Goal: Task Accomplishment & Management: Use online tool/utility

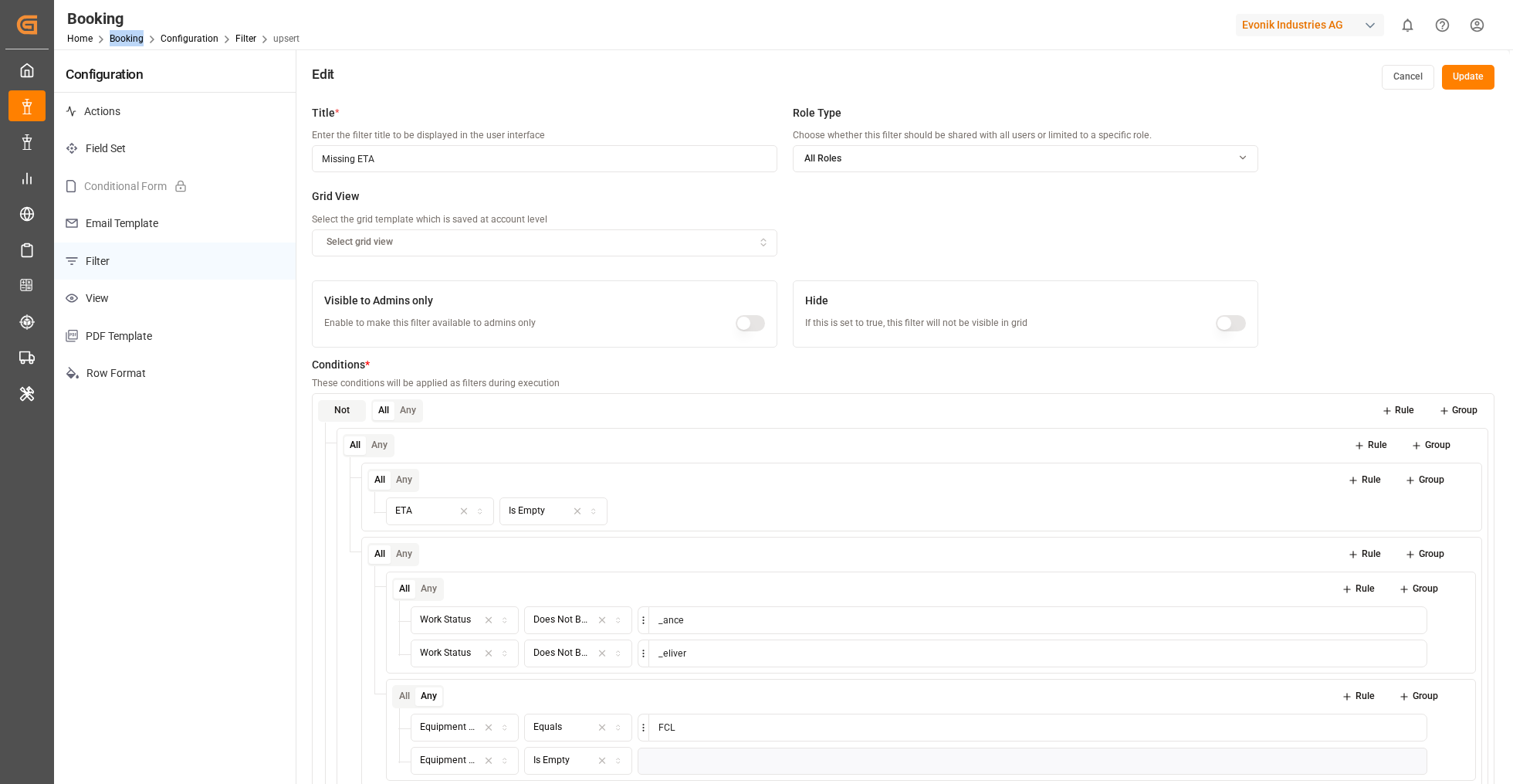
scroll to position [272, 0]
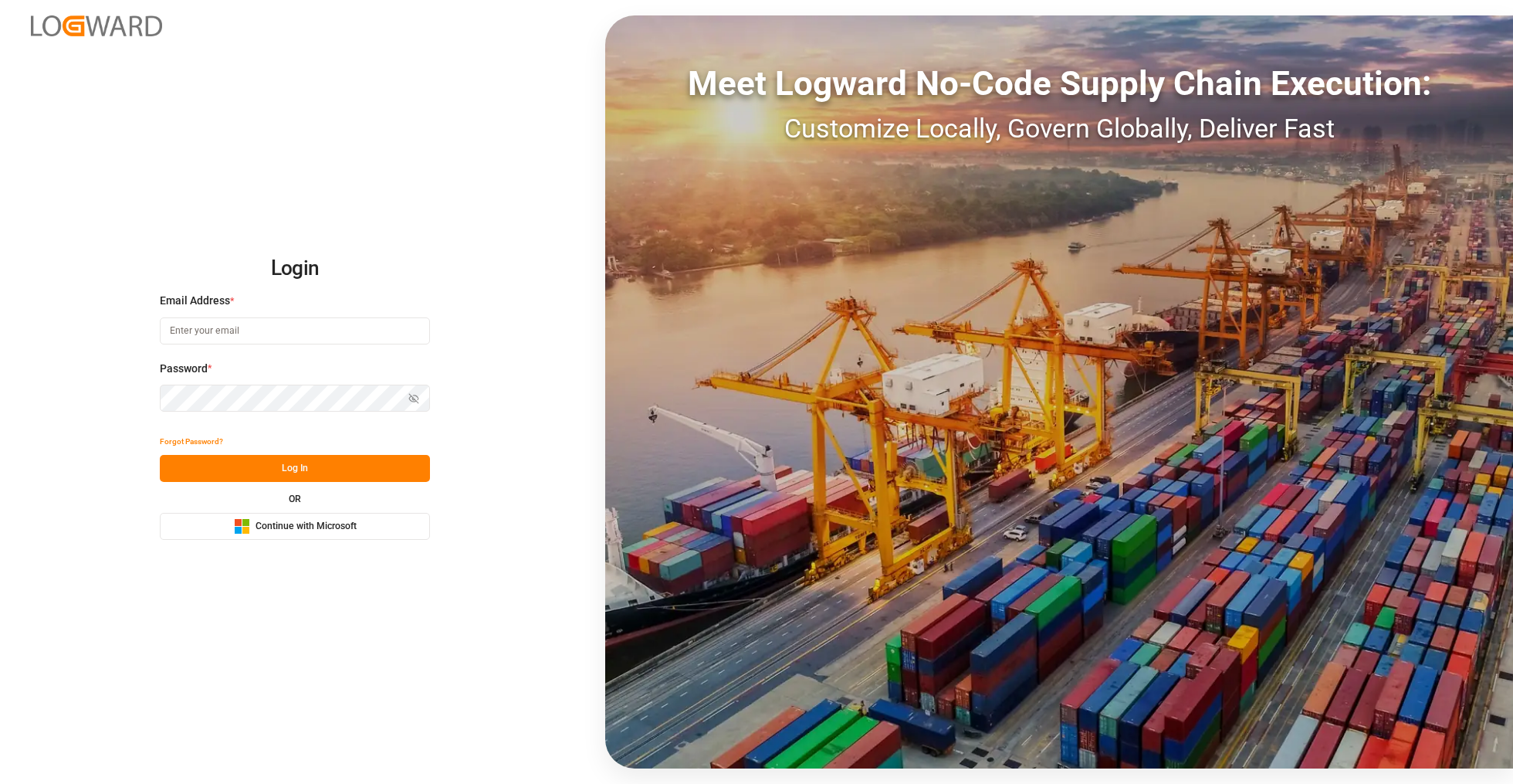
click at [295, 519] on button "Microsoft Logo Continue with Microsoft" at bounding box center [294, 526] width 270 height 27
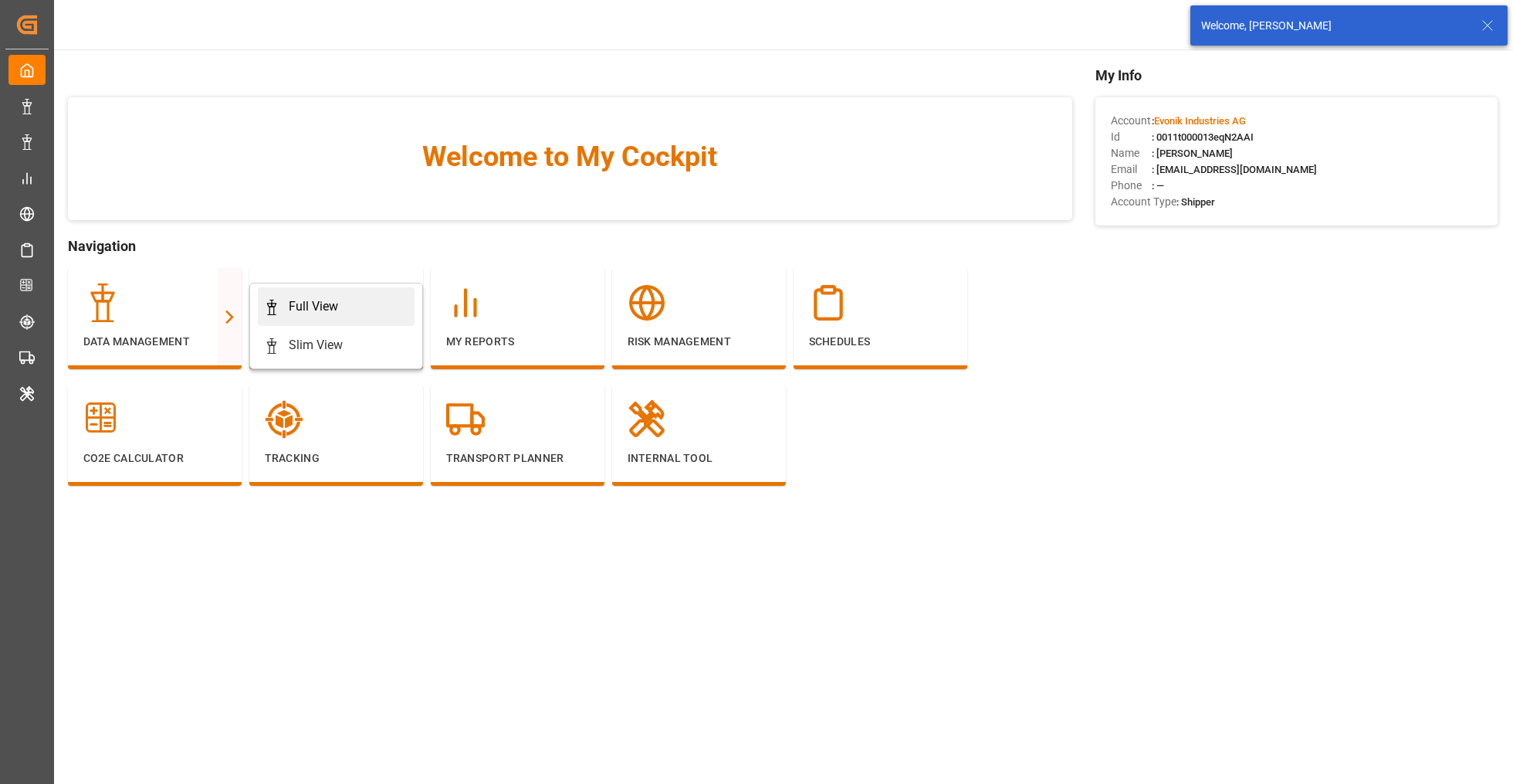
click at [283, 315] on div "Full View" at bounding box center [336, 307] width 145 height 18
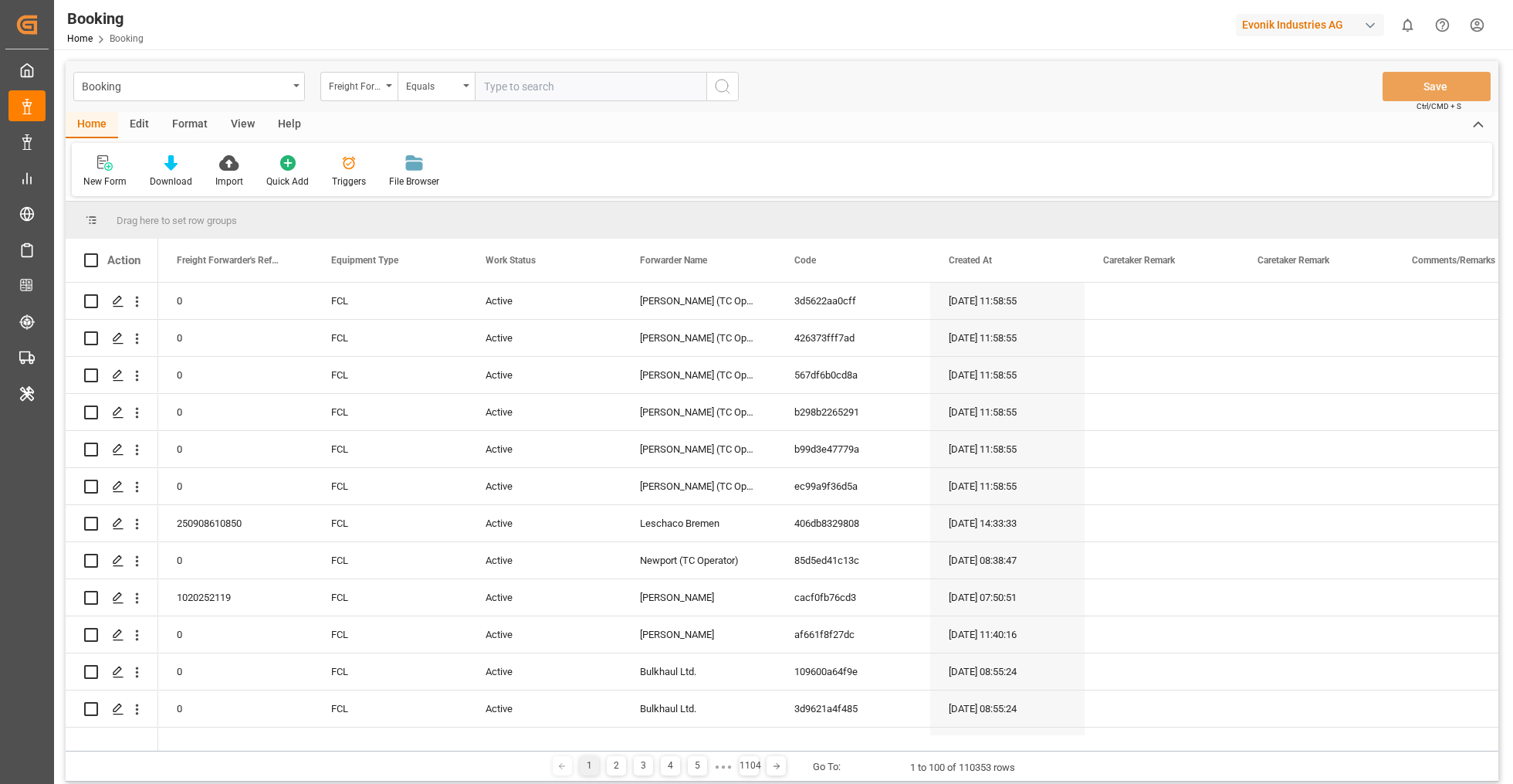
click at [197, 127] on div "Format" at bounding box center [190, 125] width 59 height 26
click at [96, 173] on div "Filter Rows" at bounding box center [106, 171] width 69 height 34
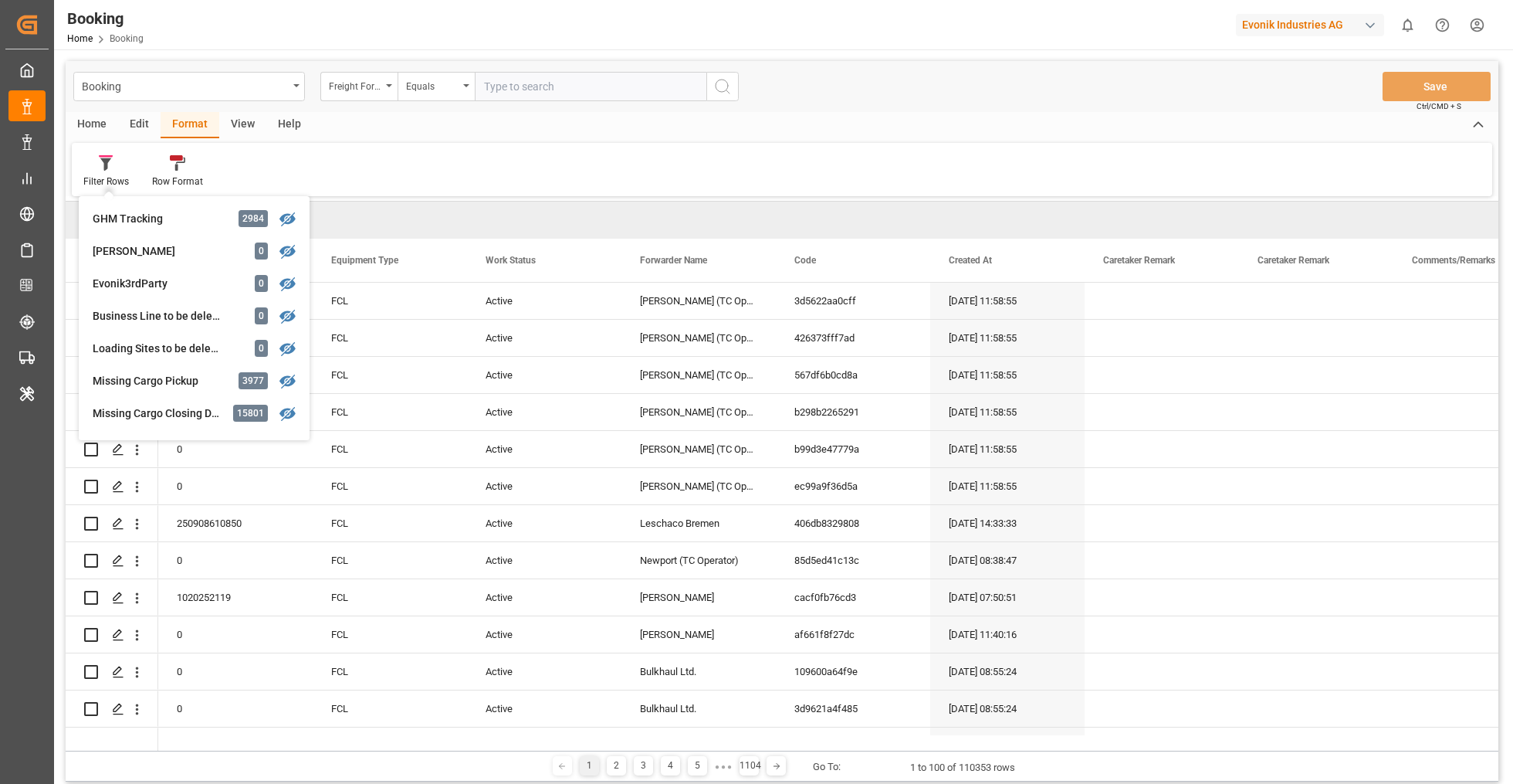
click at [633, 185] on div "Filter Rows GHM Tracking 2984 [PERSON_NAME] 0 Evonik3rdParty 0 Business Line to…" at bounding box center [782, 170] width 1421 height 53
